Goal: Transaction & Acquisition: Purchase product/service

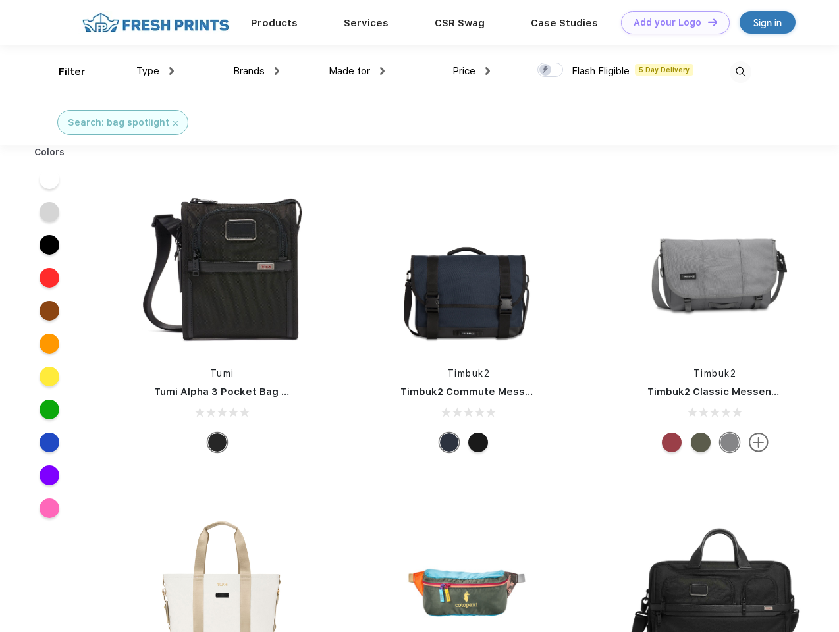
scroll to position [1, 0]
click at [670, 22] on link "Add your Logo Design Tool" at bounding box center [675, 22] width 109 height 23
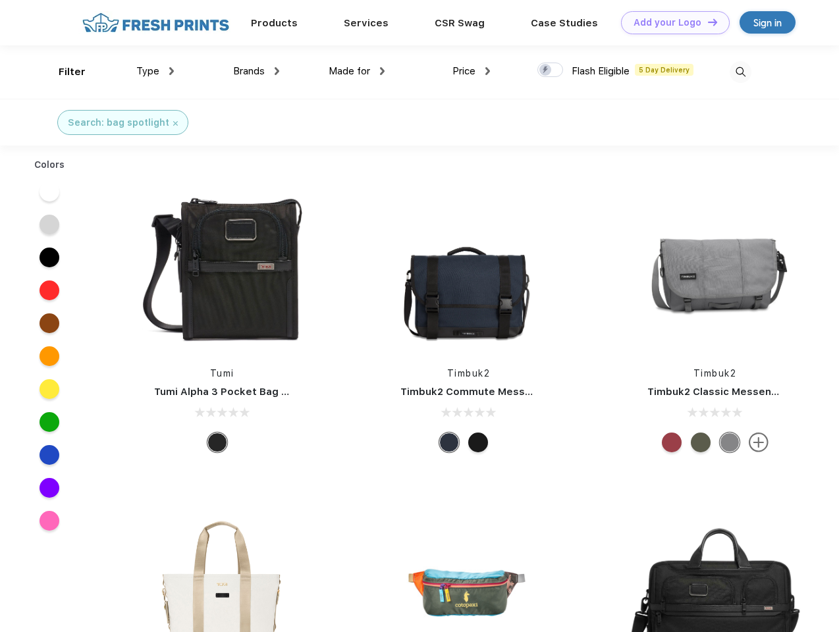
click at [0, 0] on div "Design Tool" at bounding box center [0, 0] width 0 height 0
click at [706, 22] on link "Add your Logo Design Tool" at bounding box center [675, 22] width 109 height 23
click at [63, 72] on div "Filter" at bounding box center [72, 72] width 27 height 15
click at [155, 71] on span "Type" at bounding box center [147, 71] width 23 height 12
click at [256, 71] on span "Brands" at bounding box center [249, 71] width 32 height 12
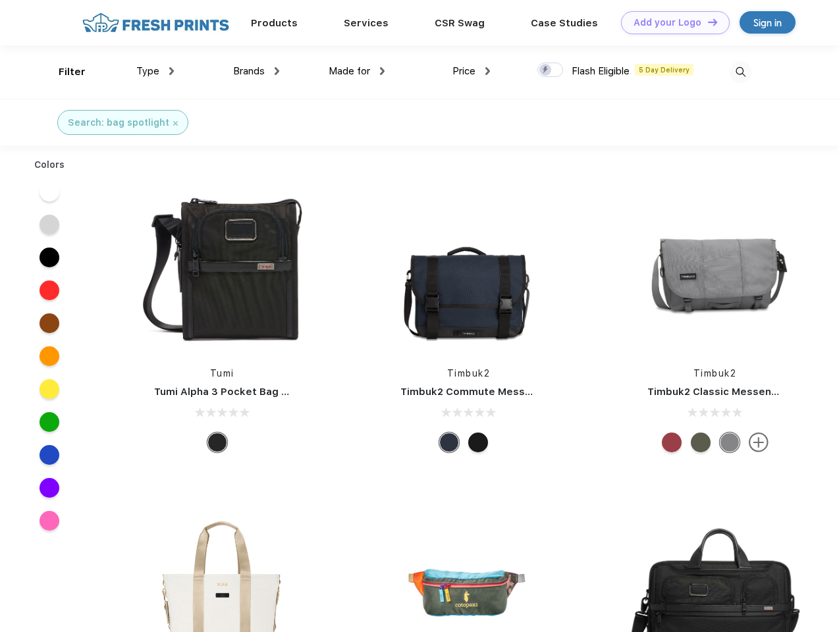
click at [357, 71] on span "Made for" at bounding box center [349, 71] width 41 height 12
click at [471, 71] on span "Price" at bounding box center [463, 71] width 23 height 12
click at [550, 70] on div at bounding box center [550, 70] width 26 height 14
click at [546, 70] on input "checkbox" at bounding box center [541, 66] width 9 height 9
click at [740, 72] on img at bounding box center [740, 72] width 22 height 22
